Goal: Check status: Check status

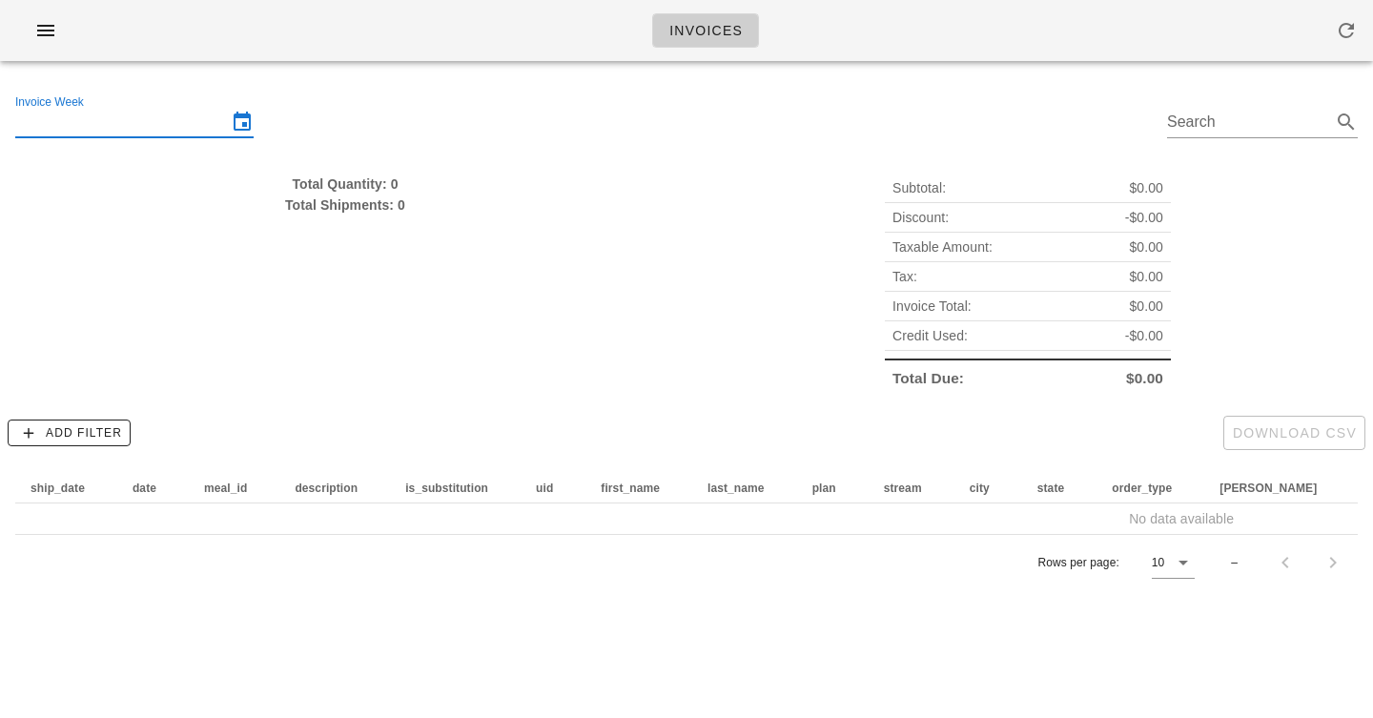
click at [186, 115] on input "Invoice Week" at bounding box center [121, 122] width 212 height 31
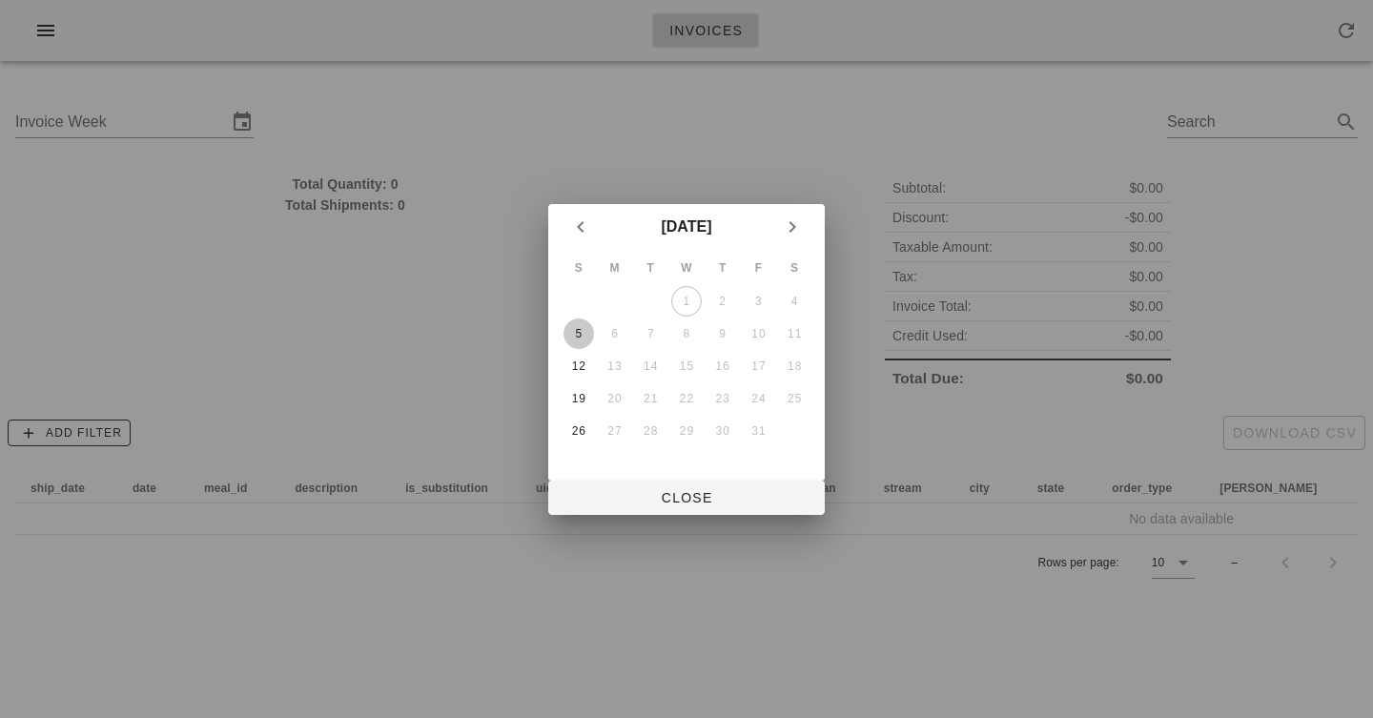
click at [584, 340] on div "5" at bounding box center [578, 333] width 31 height 13
click at [682, 504] on span "Close" at bounding box center [686, 497] width 246 height 15
type input "[DATE]"
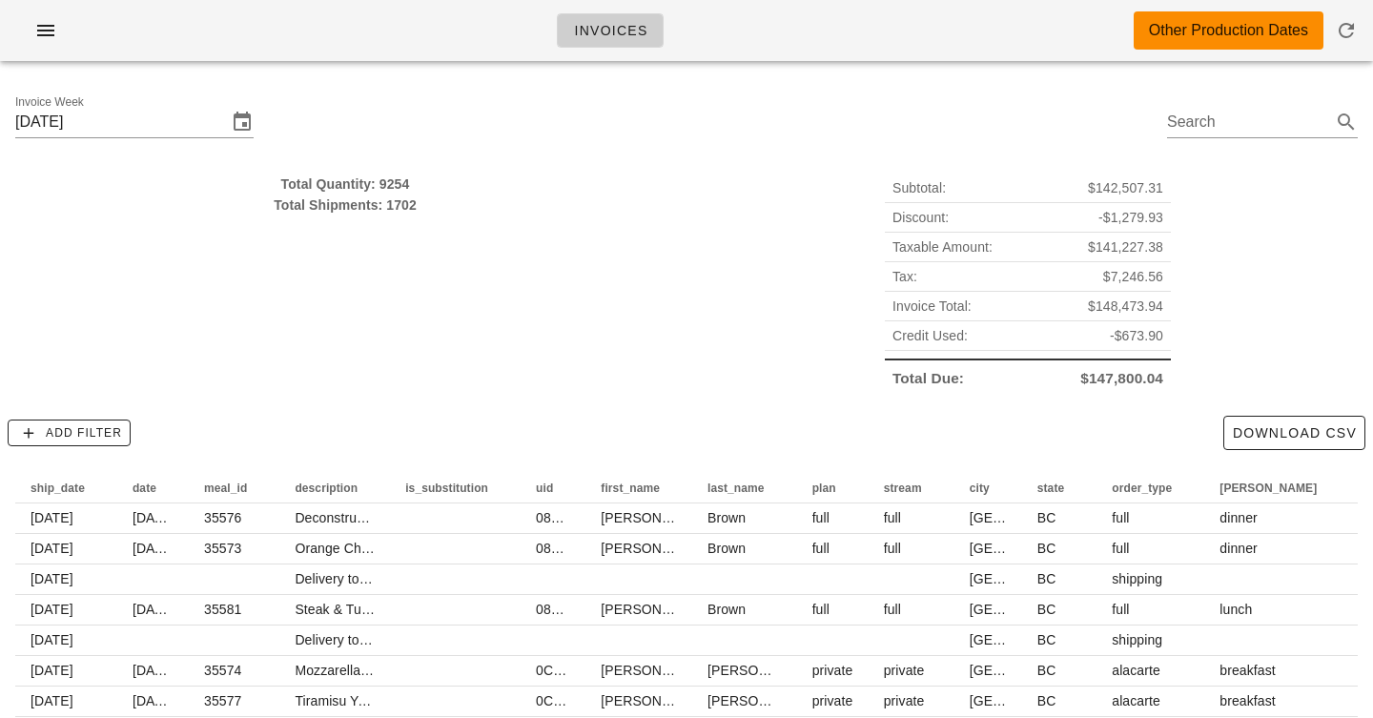
click at [583, 263] on div "Total Quantity: 9254 Total Shipments: 1702" at bounding box center [345, 283] width 683 height 242
